Goal: Transaction & Acquisition: Purchase product/service

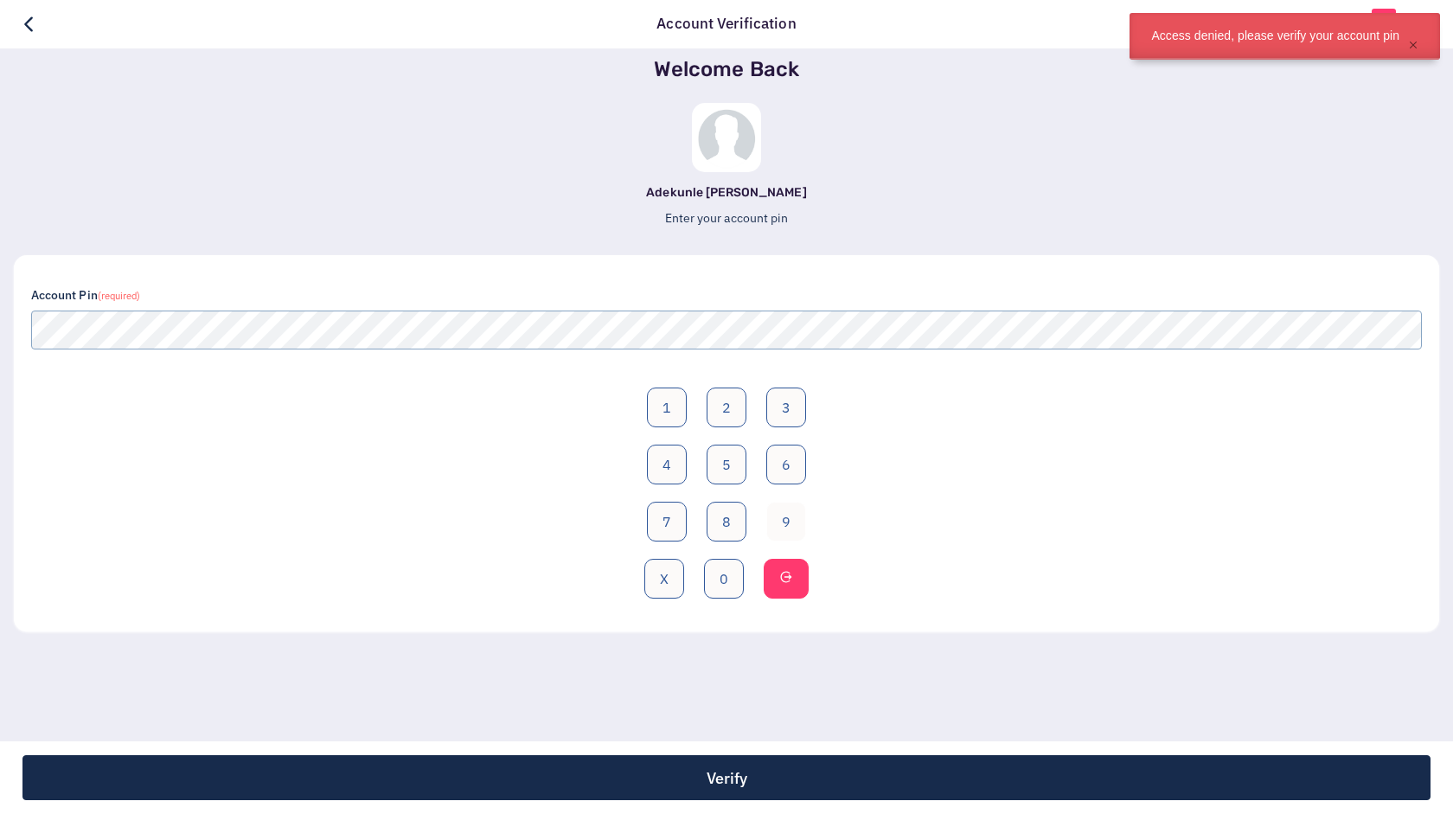
click at [796, 527] on button "9" at bounding box center [786, 522] width 40 height 40
click at [729, 573] on button "0" at bounding box center [724, 579] width 40 height 40
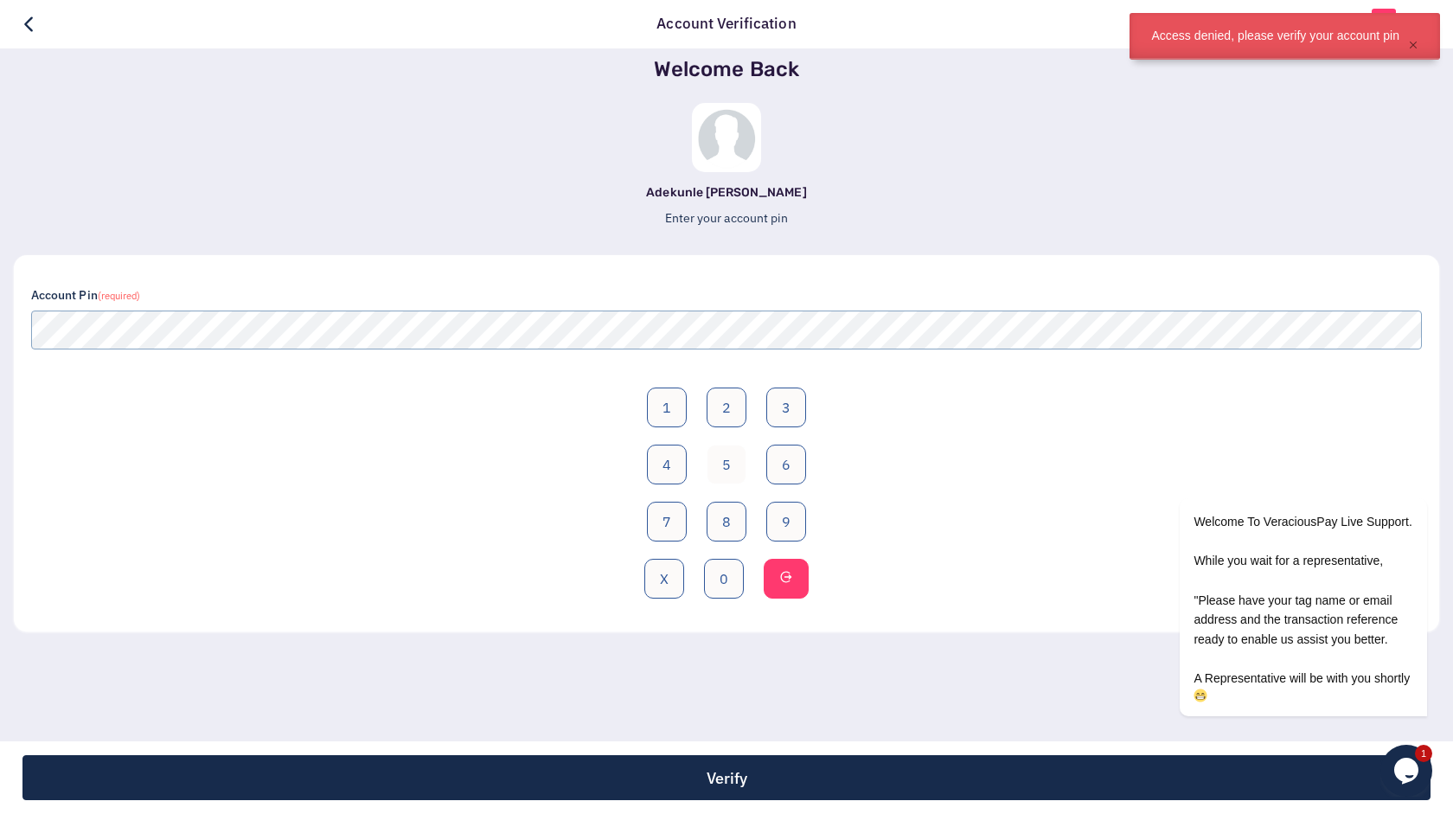
click at [729, 475] on button "5" at bounding box center [727, 465] width 40 height 40
click at [718, 578] on button "0" at bounding box center [724, 579] width 40 height 40
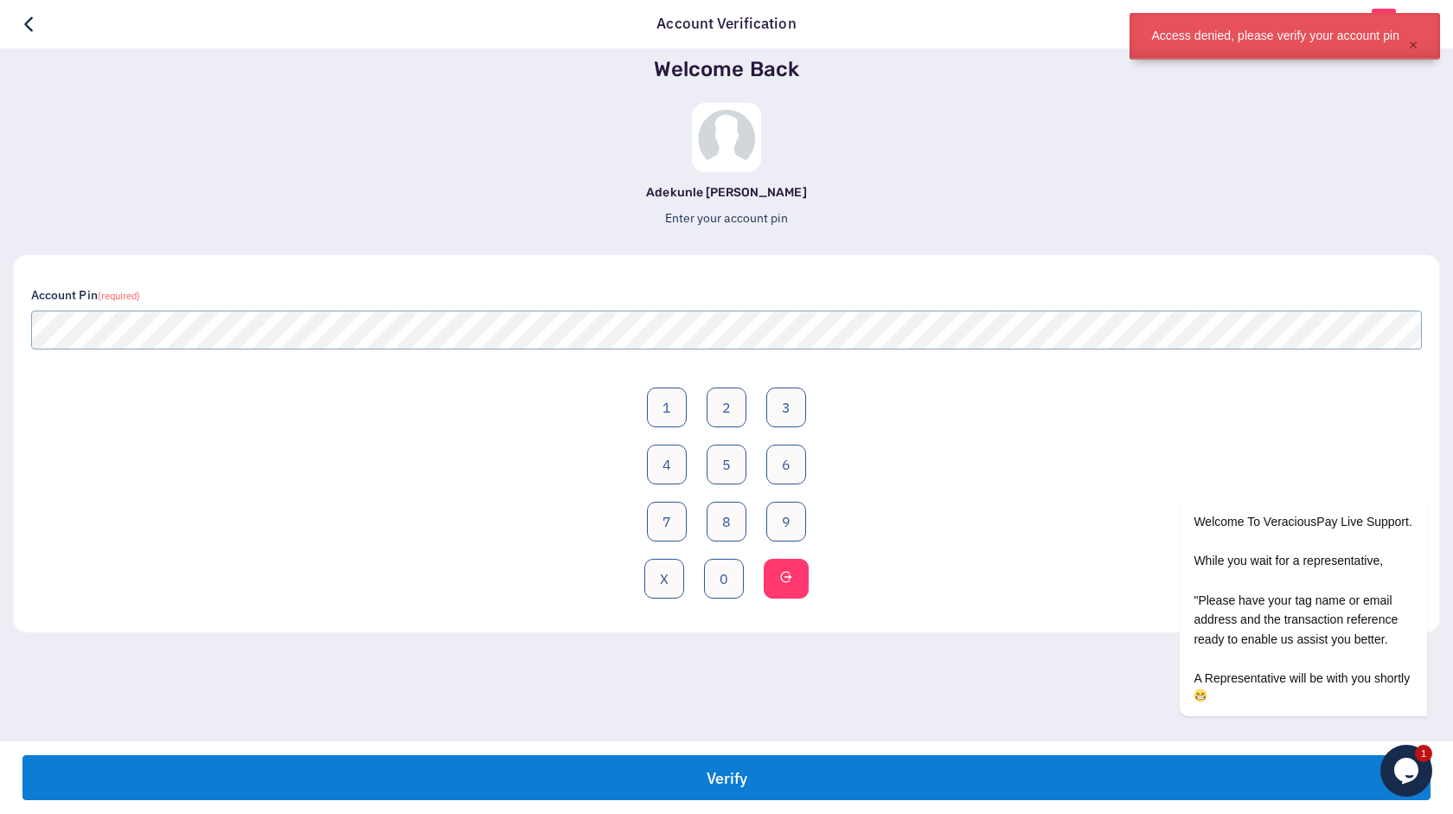
click at [752, 758] on button "Verify" at bounding box center [726, 777] width 1408 height 45
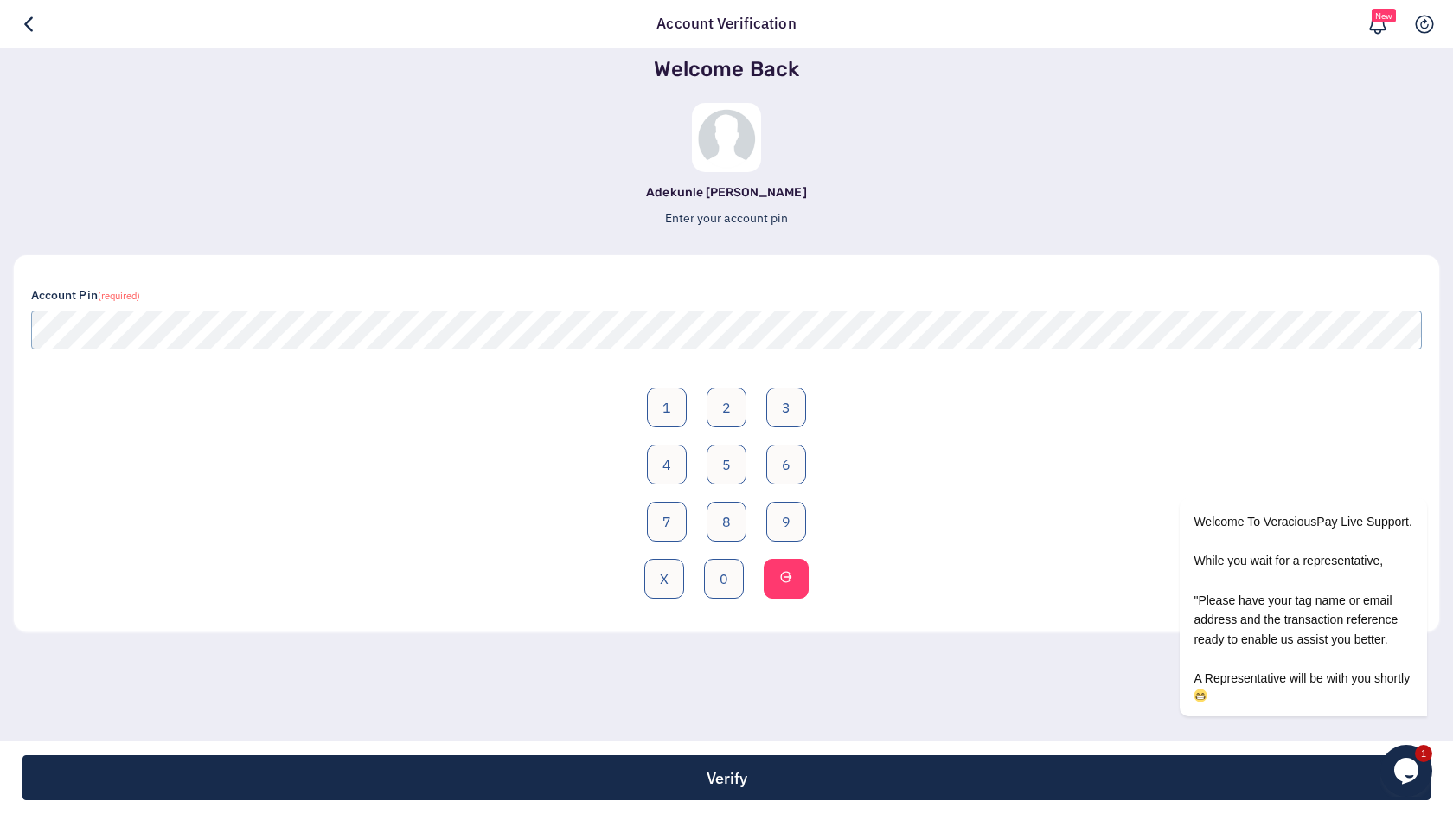
click at [650, 80] on h3 "Welcome Back" at bounding box center [726, 69] width 1425 height 25
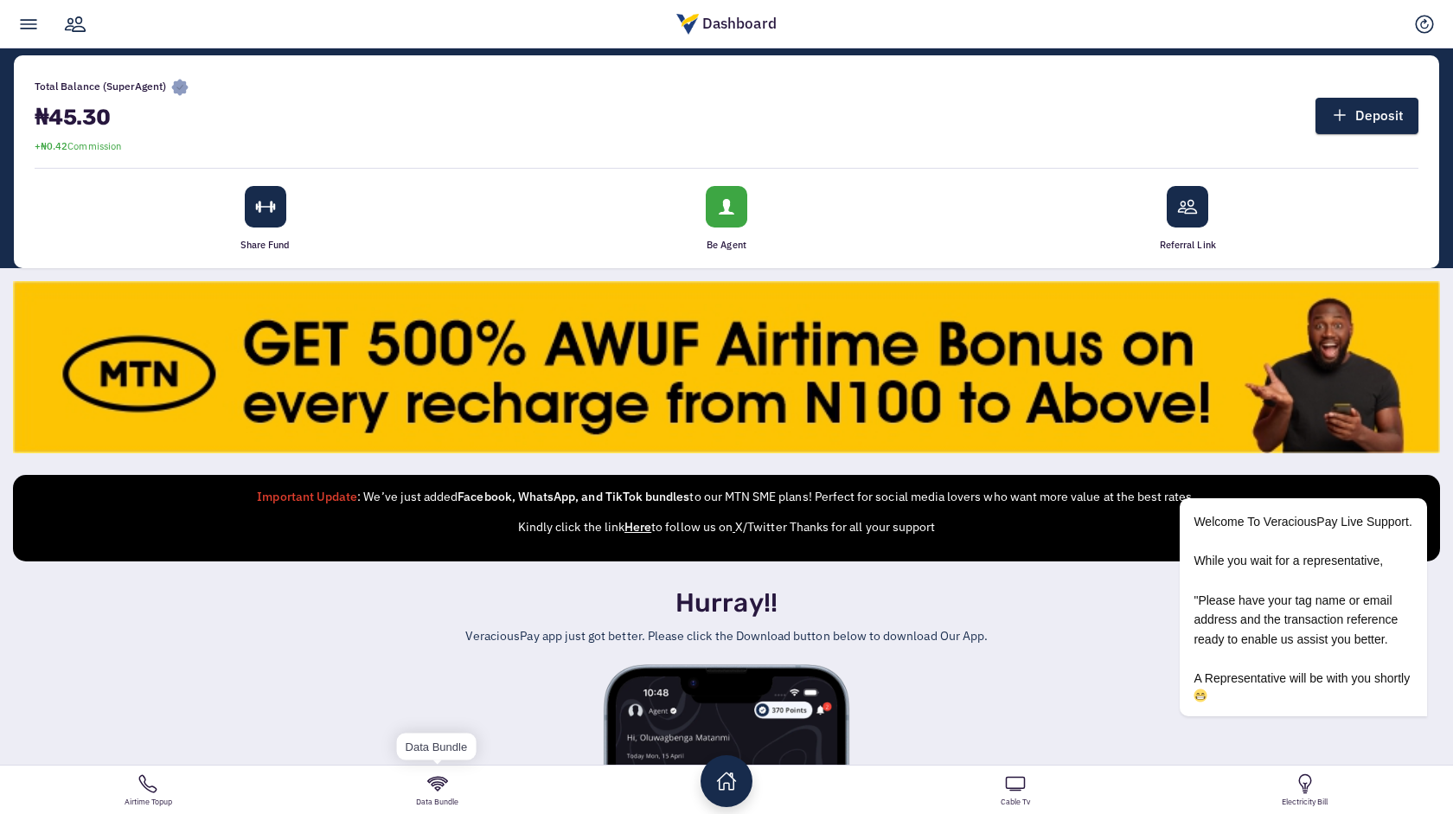
click at [437, 777] on link "Data Bundle" at bounding box center [436, 789] width 289 height 48
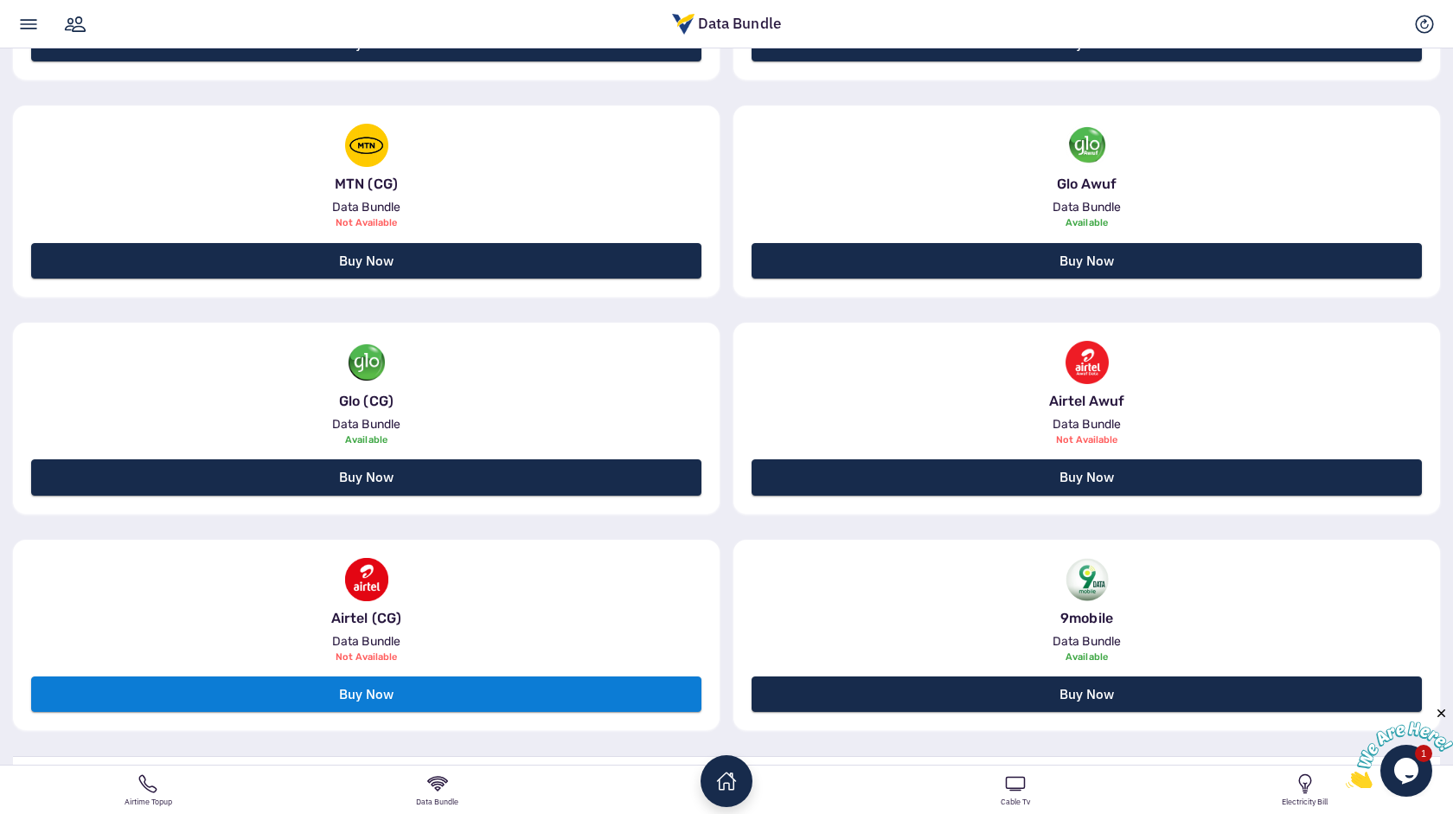
click at [483, 702] on link "Buy Now" at bounding box center [366, 693] width 670 height 35
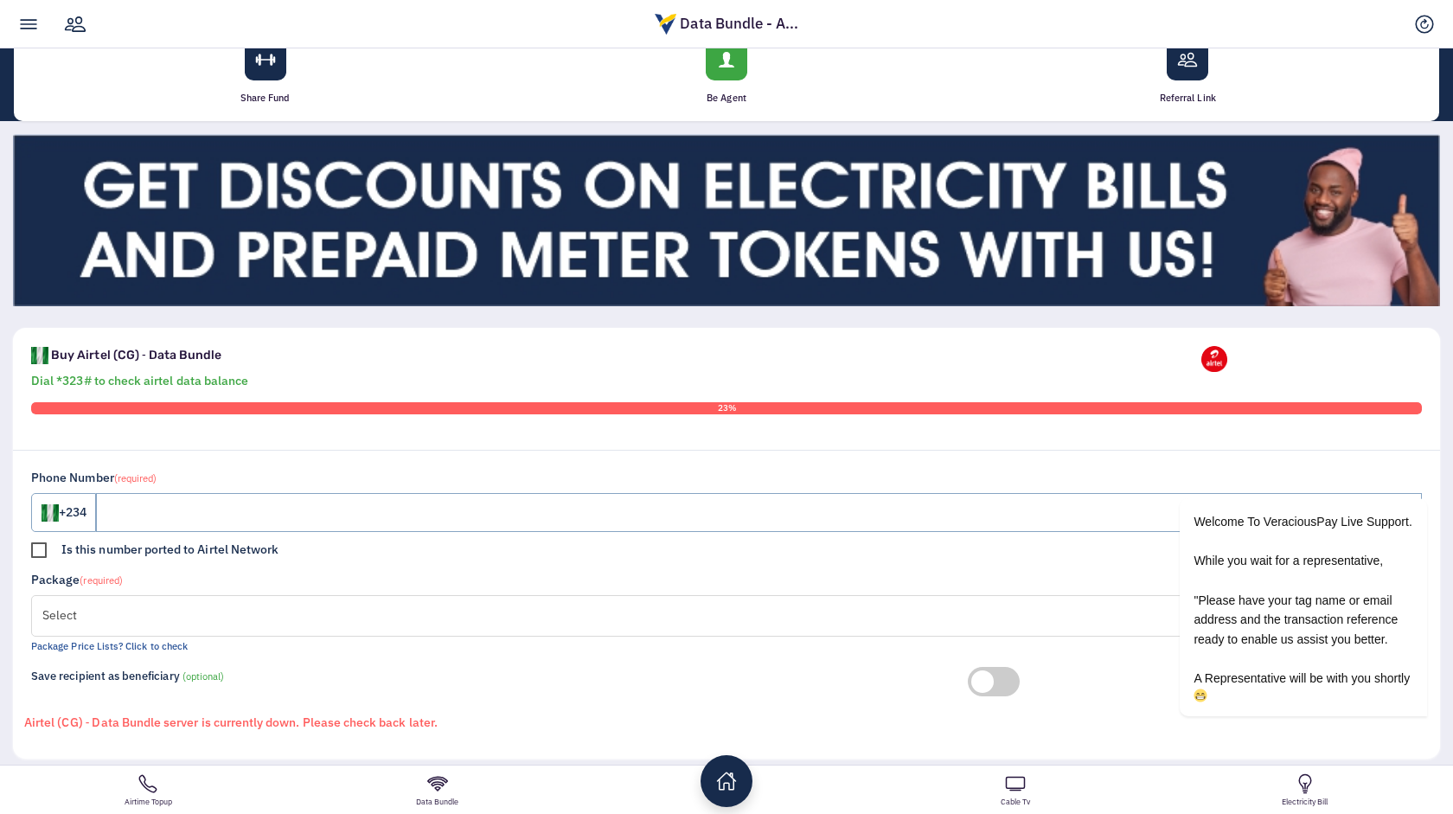
scroll to position [240, 0]
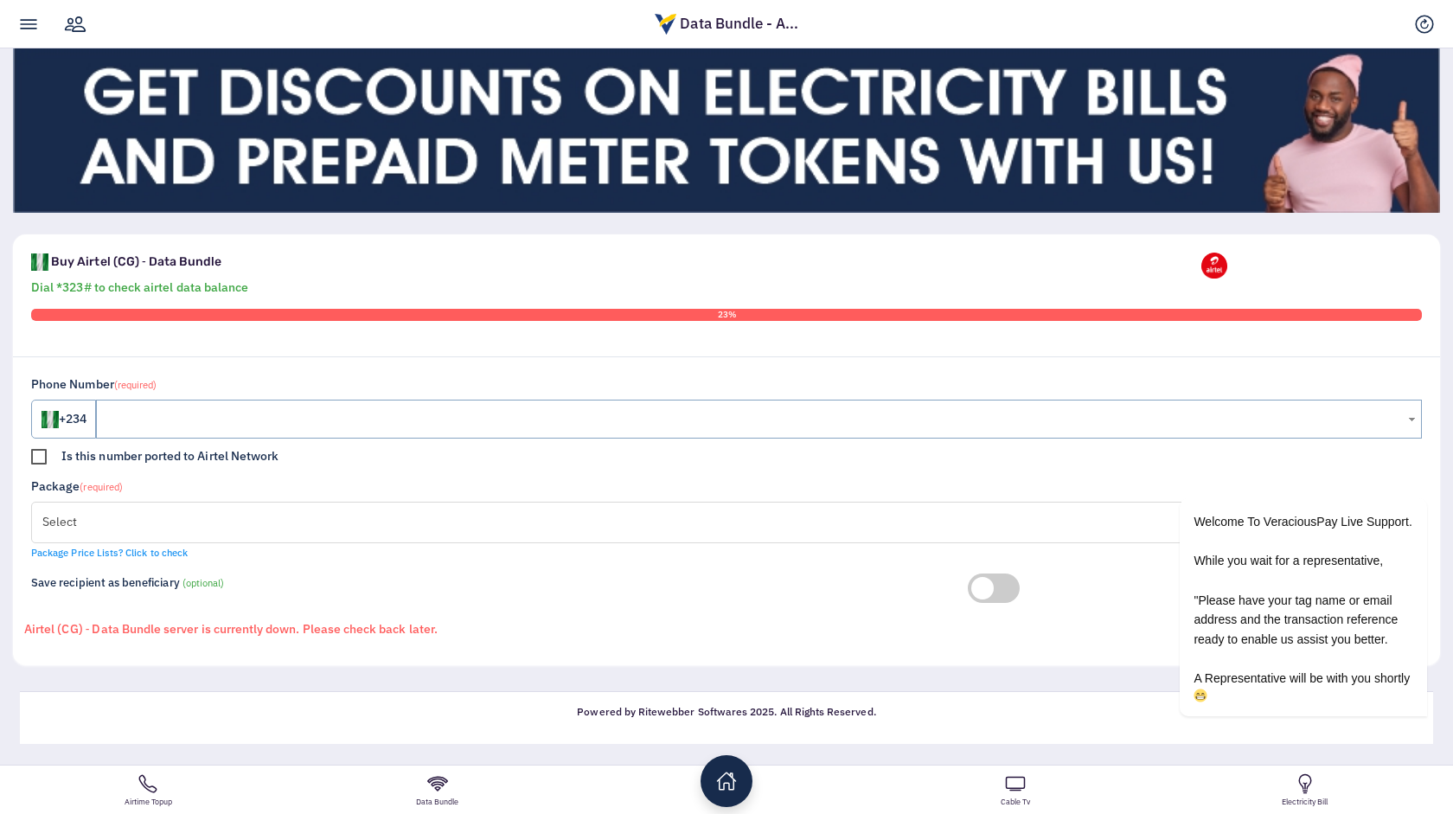
click at [160, 552] on link "Package Price Lists? Click to check" at bounding box center [109, 553] width 157 height 12
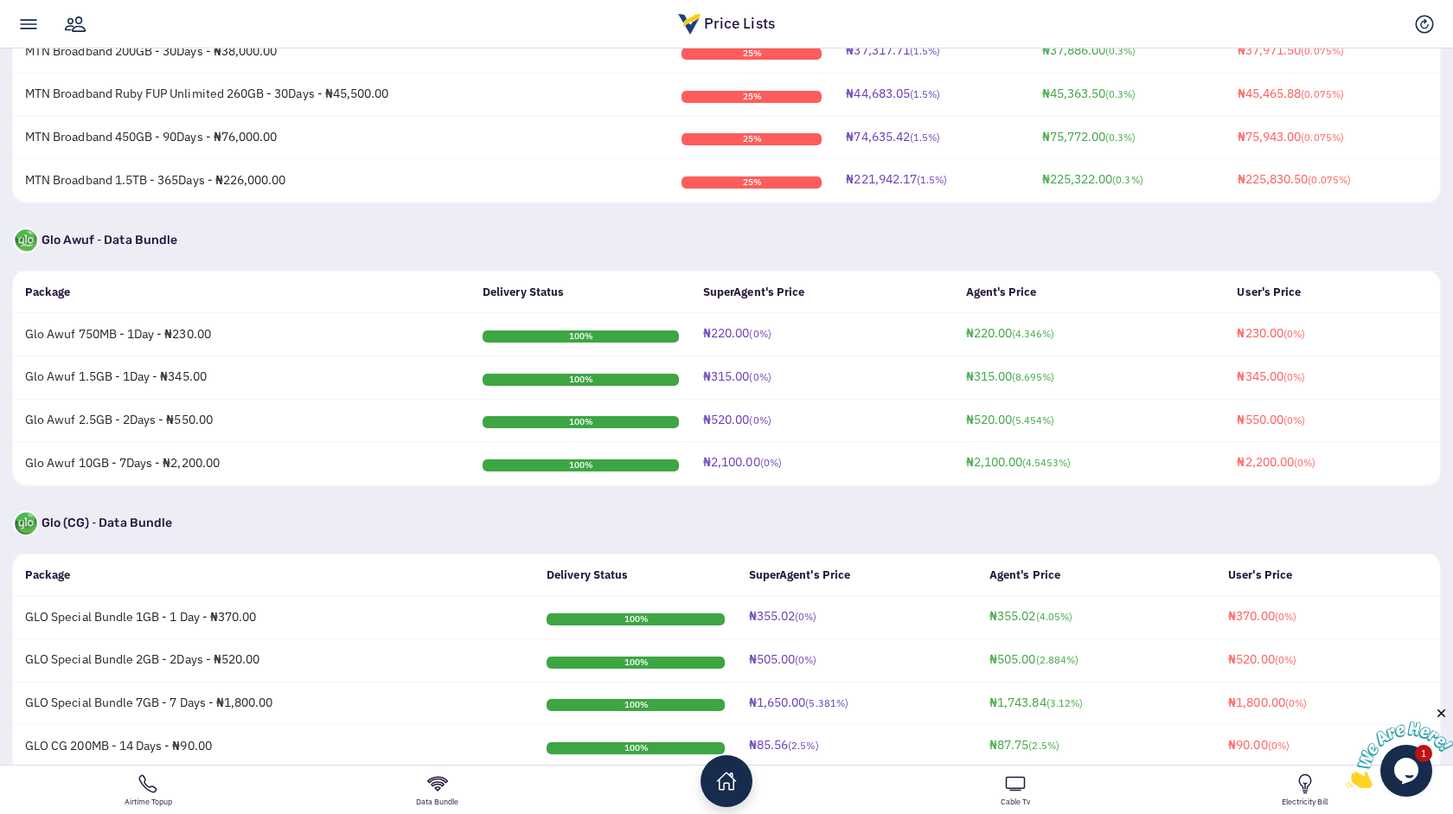
scroll to position [4384, 0]
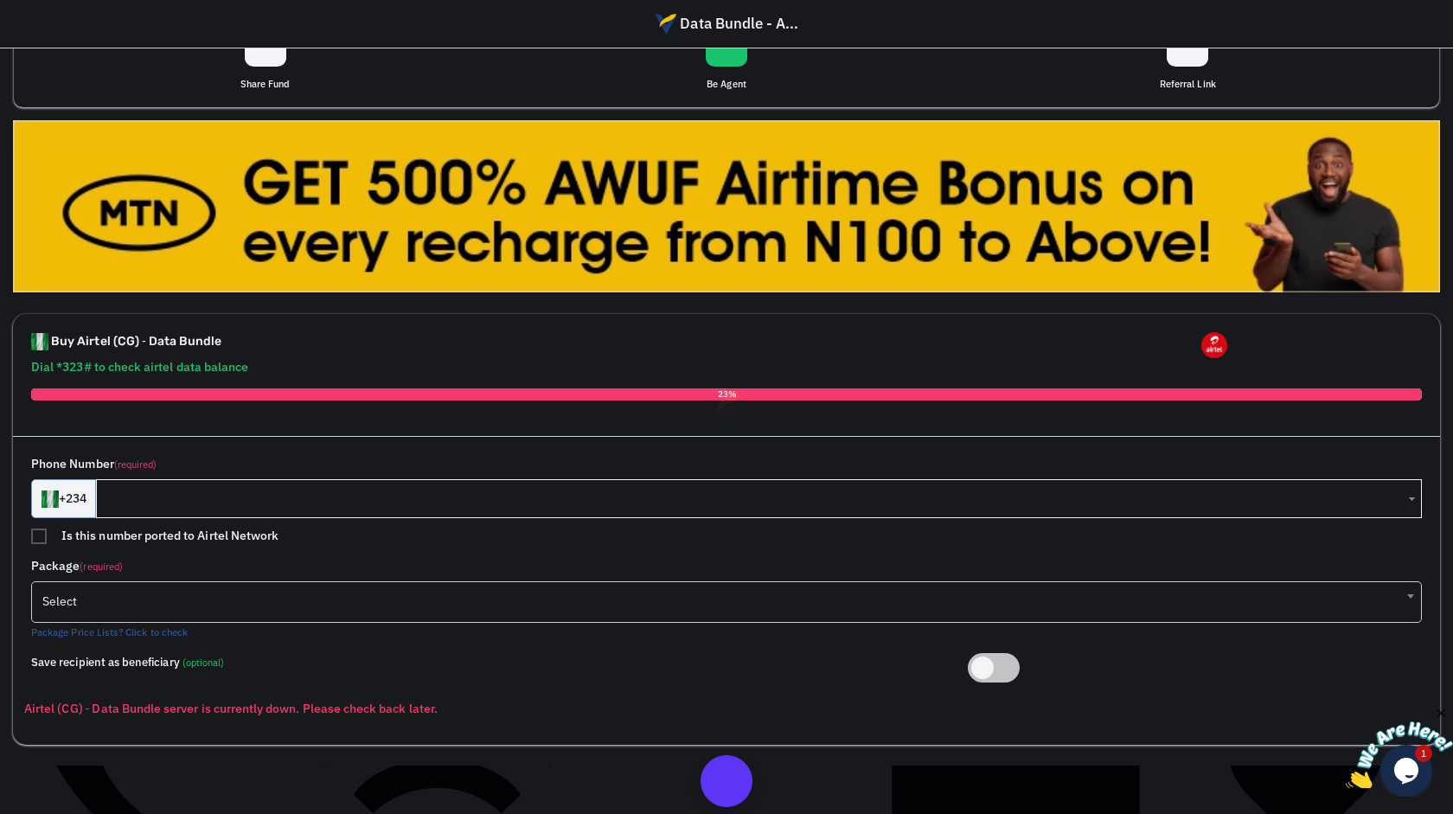
scroll to position [240, 0]
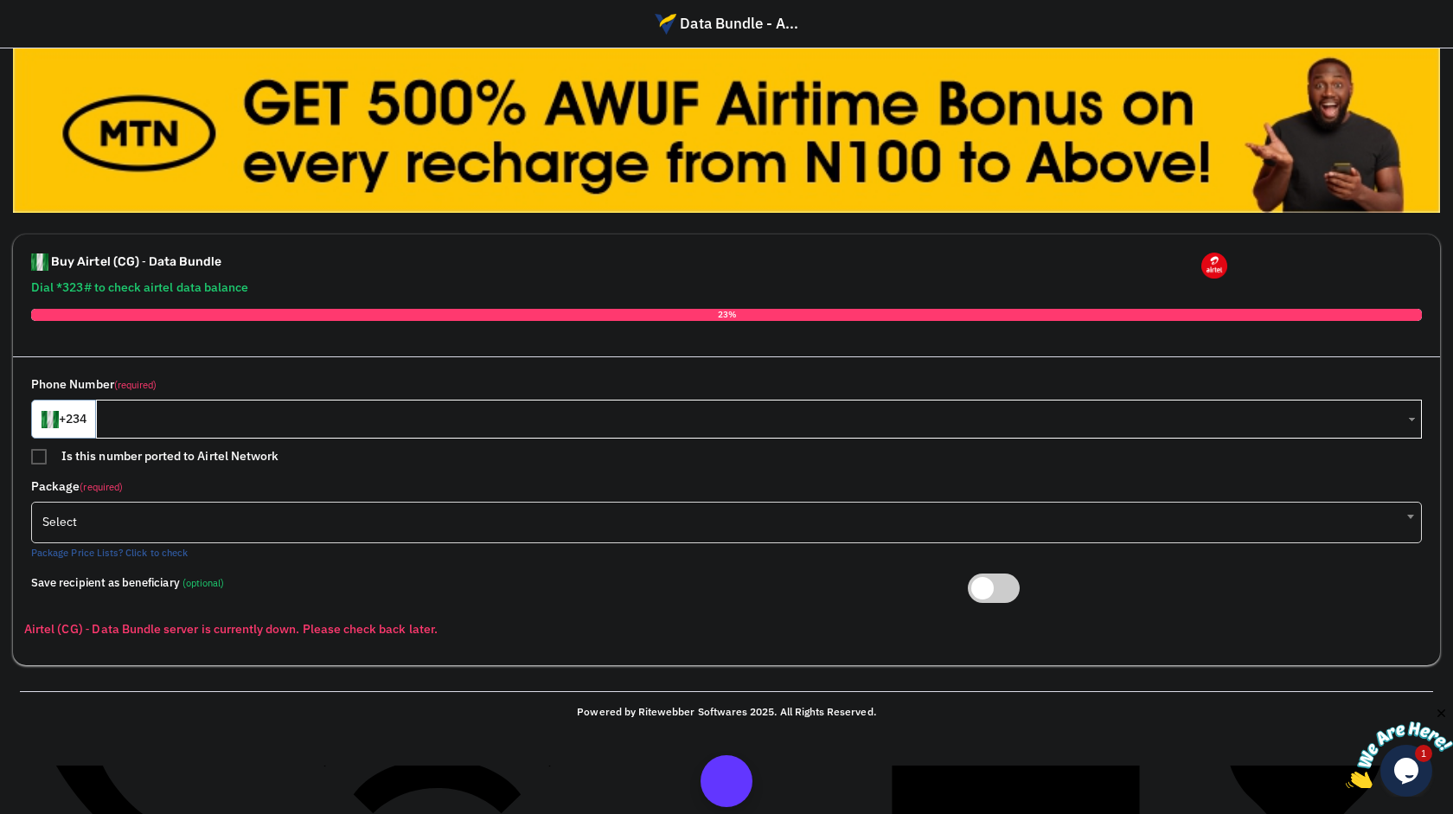
click at [515, 505] on span "Select" at bounding box center [726, 521] width 1368 height 35
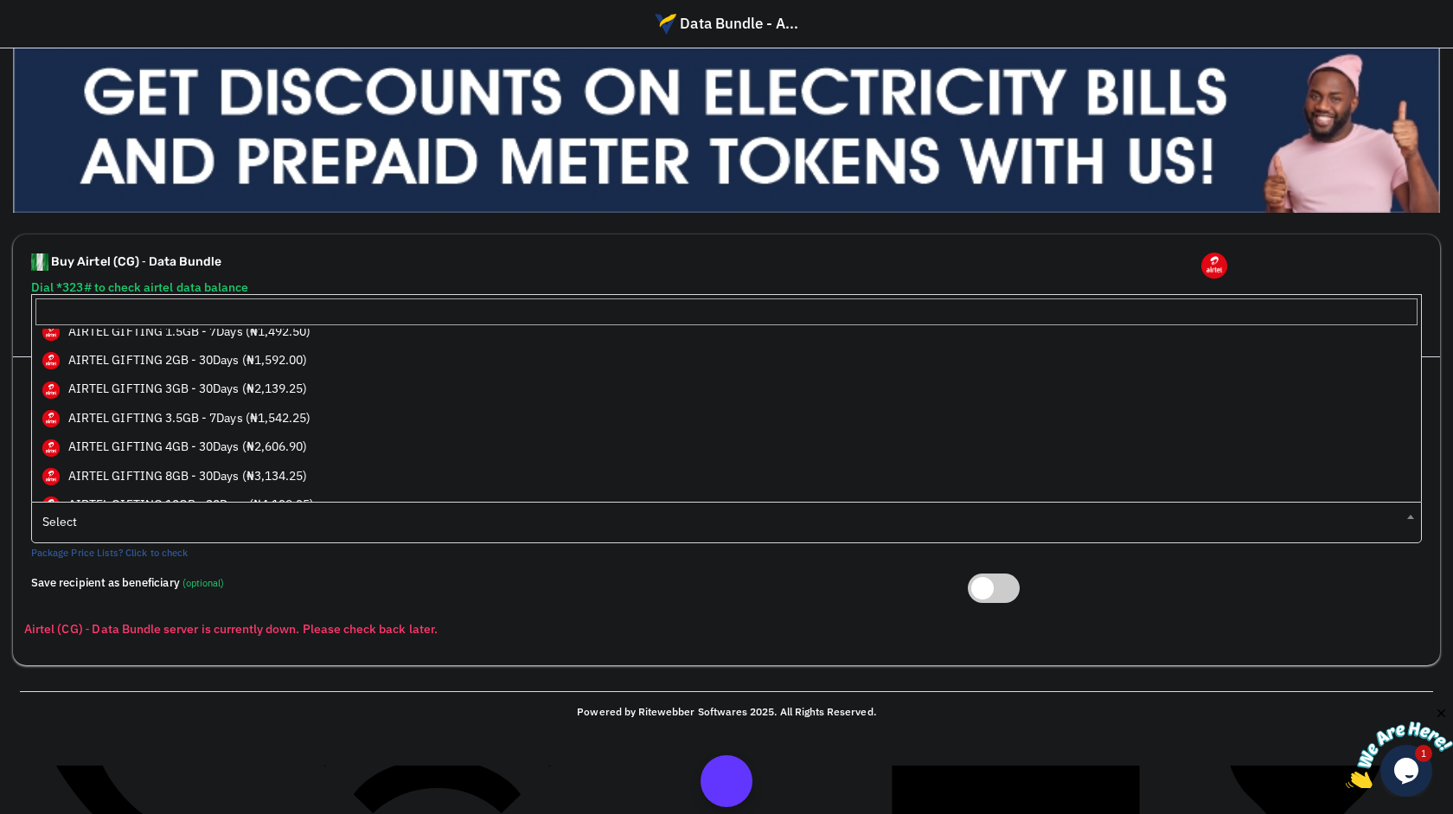
scroll to position [0, 0]
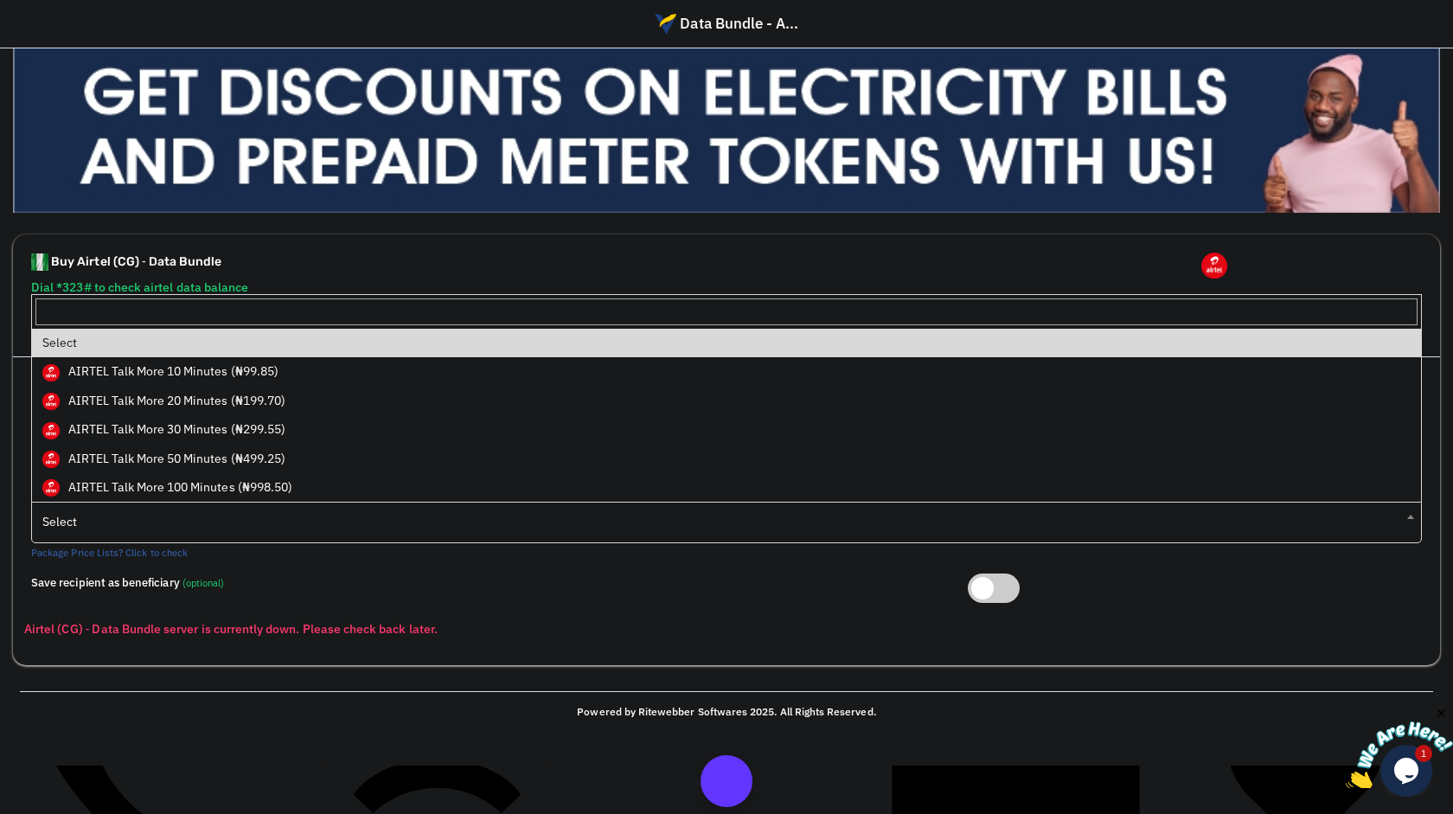
click at [501, 253] on div "Buy Airtel (CG) ‐ Data Bundle" at bounding box center [609, 266] width 1170 height 26
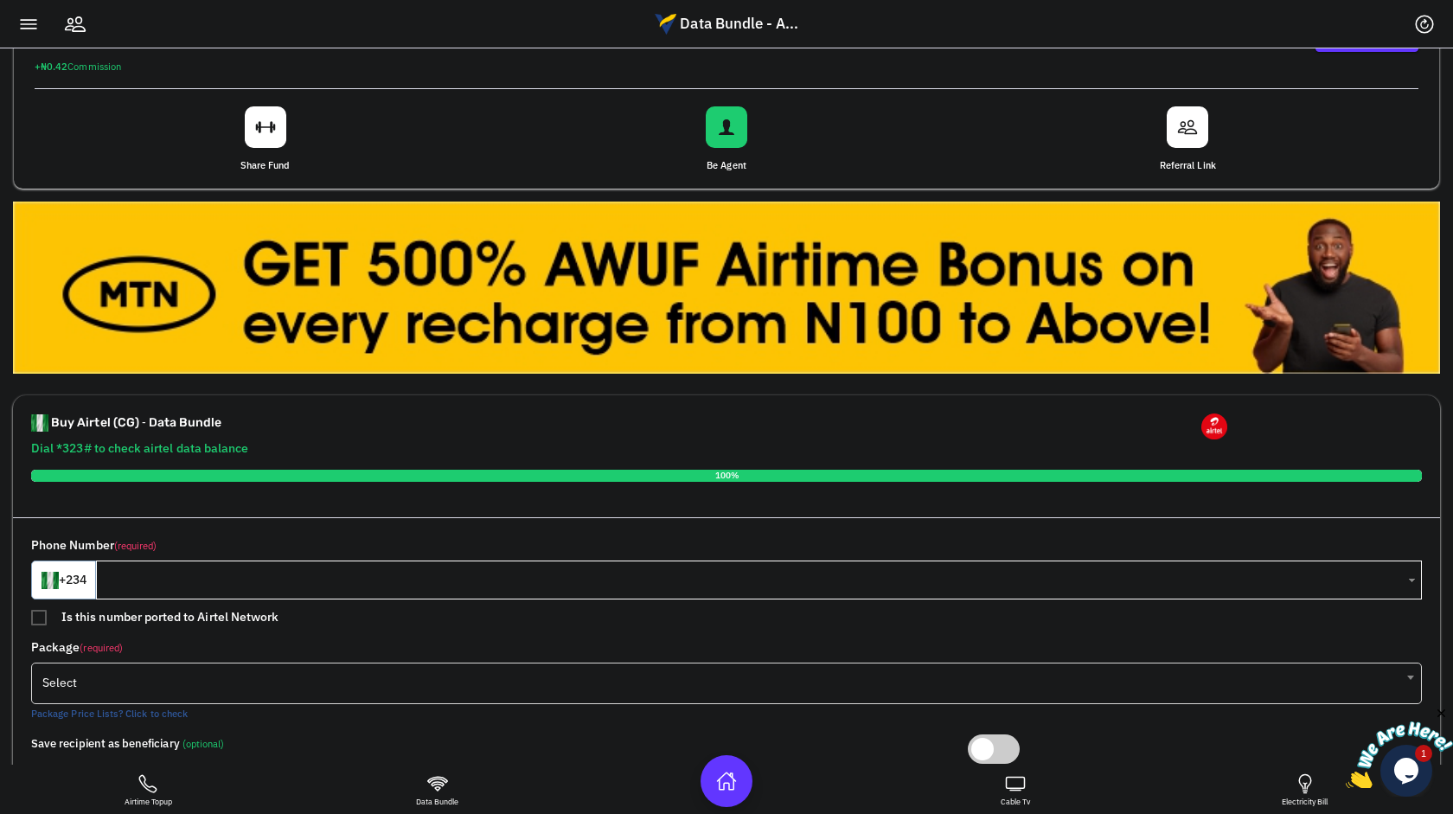
scroll to position [276, 0]
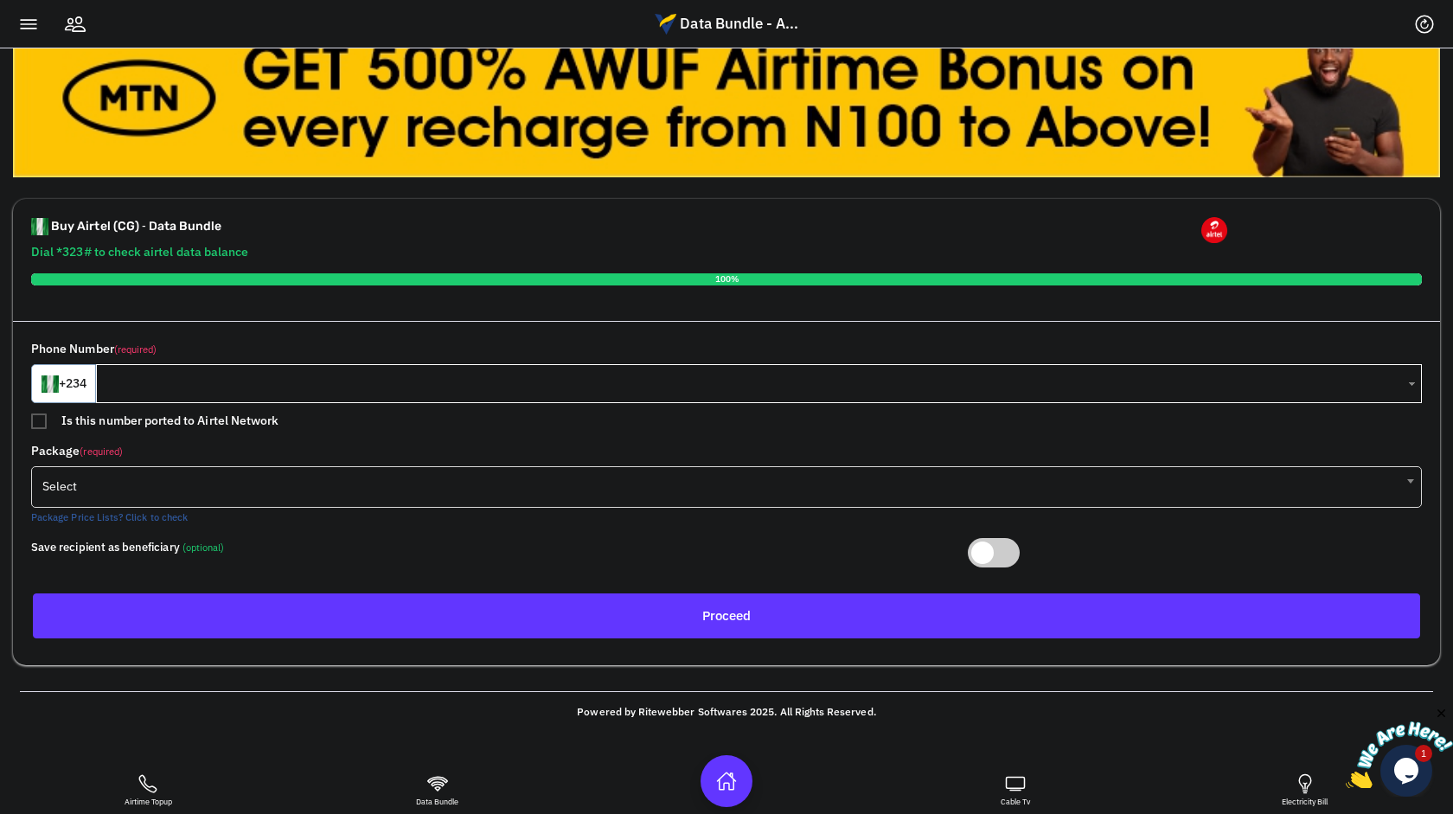
click at [639, 500] on span "Select" at bounding box center [726, 486] width 1368 height 35
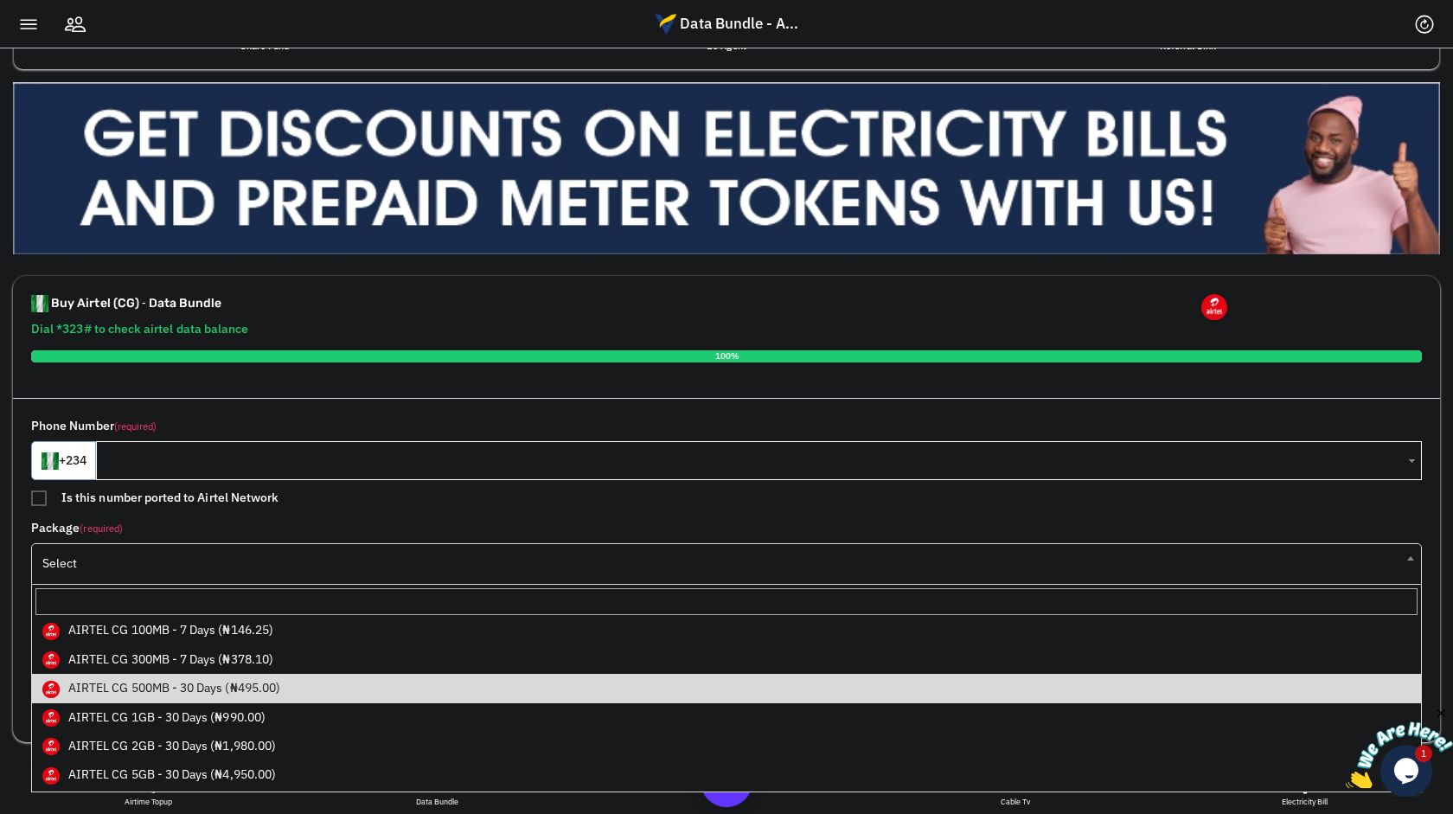
scroll to position [0, 0]
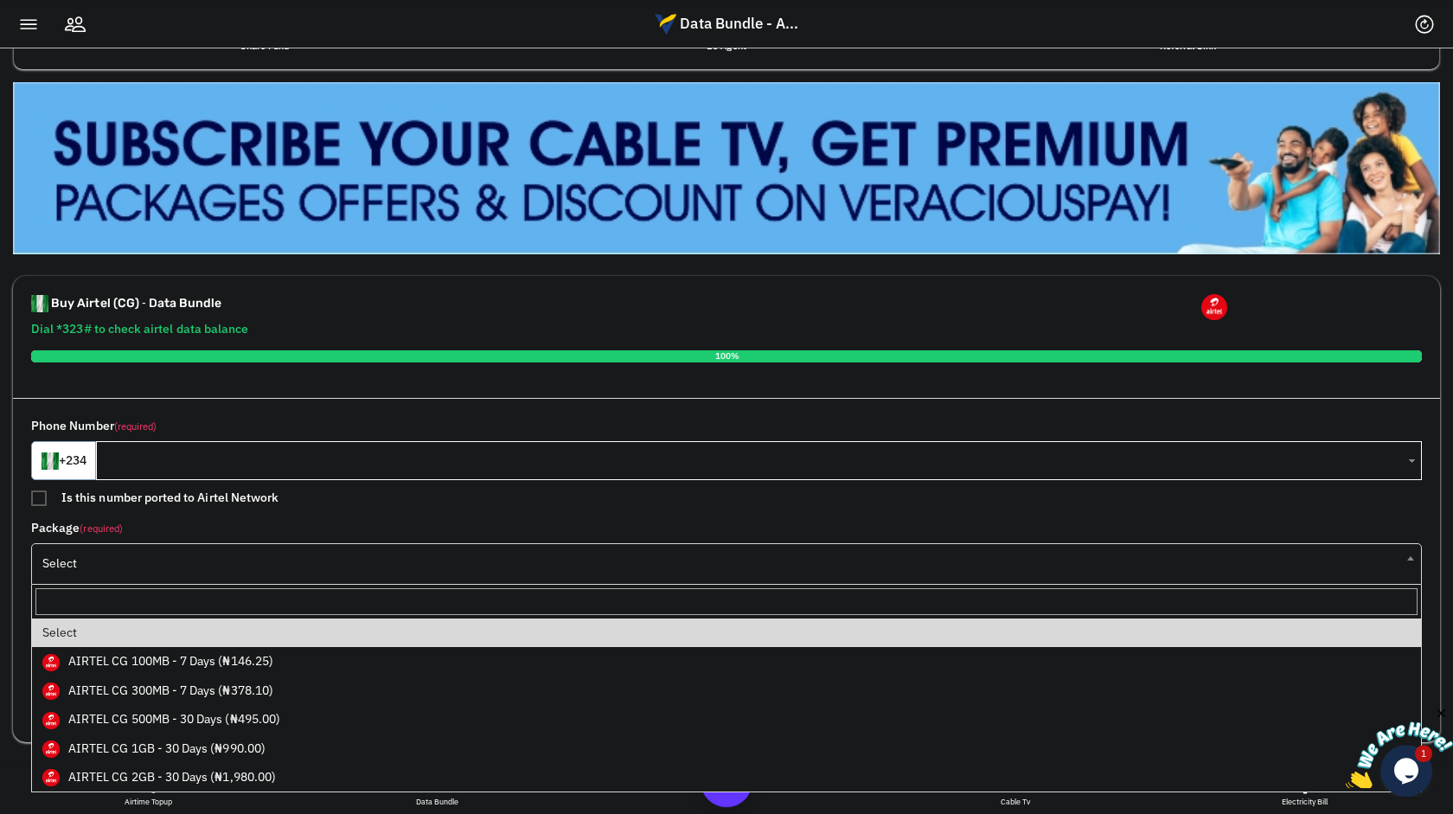
click at [702, 307] on div "Buy Airtel (CG) ‐ Data Bundle" at bounding box center [609, 307] width 1170 height 26
